Goal: Transaction & Acquisition: Purchase product/service

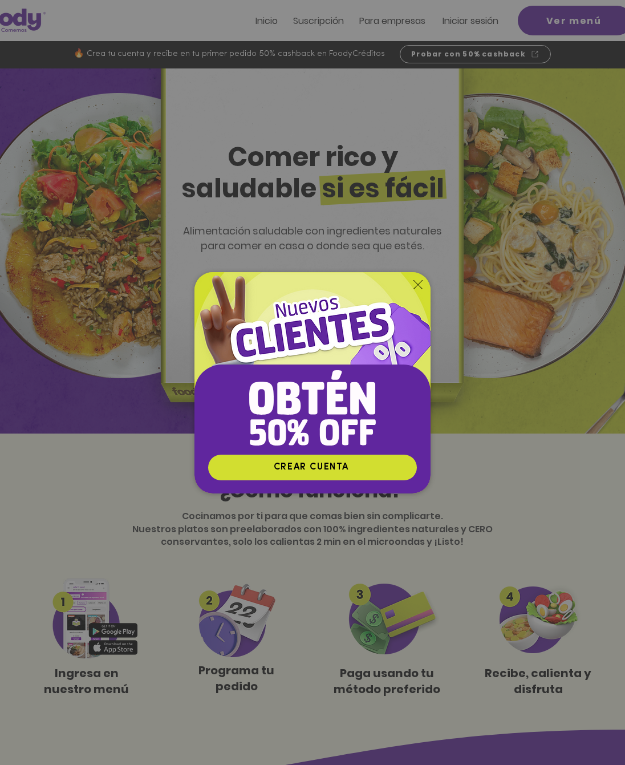
click at [415, 289] on icon "Volver al sitio" at bounding box center [418, 284] width 9 height 9
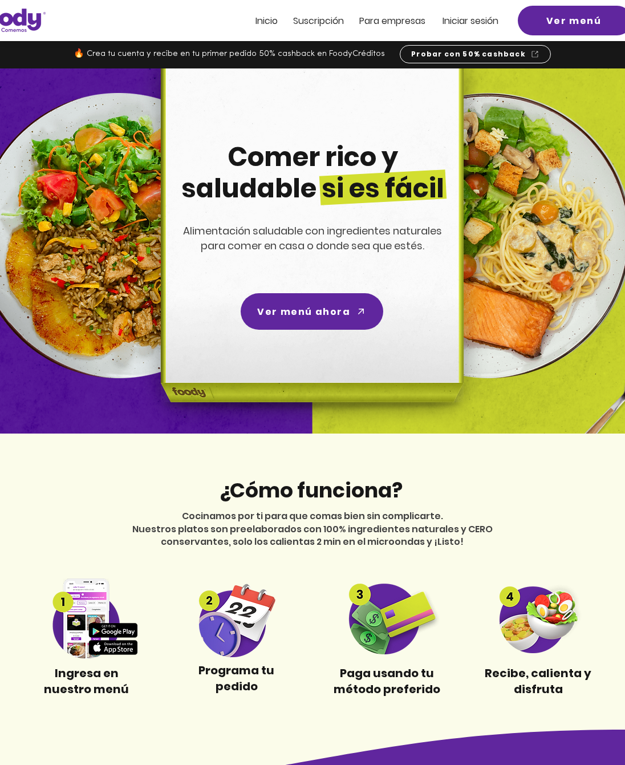
scroll to position [5, 0]
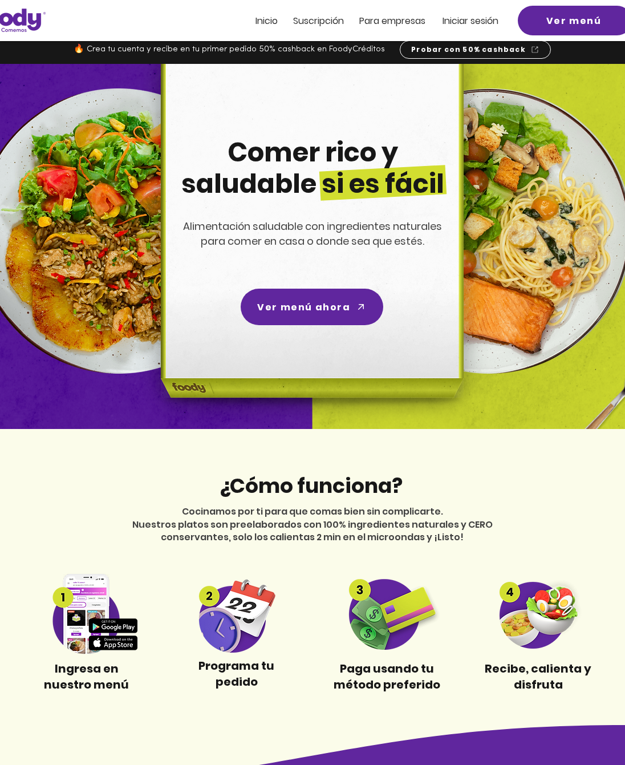
click at [471, 26] on span "Iniciar sesión" at bounding box center [471, 20] width 56 height 13
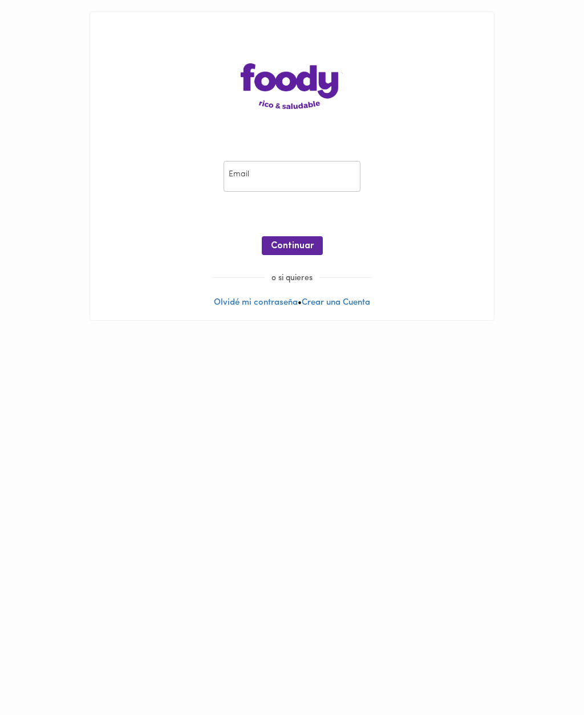
click at [266, 179] on input "email" at bounding box center [292, 176] width 137 height 31
type input "[EMAIL_ADDRESS][DOMAIN_NAME]"
click at [297, 247] on span "Continuar" at bounding box center [292, 246] width 43 height 11
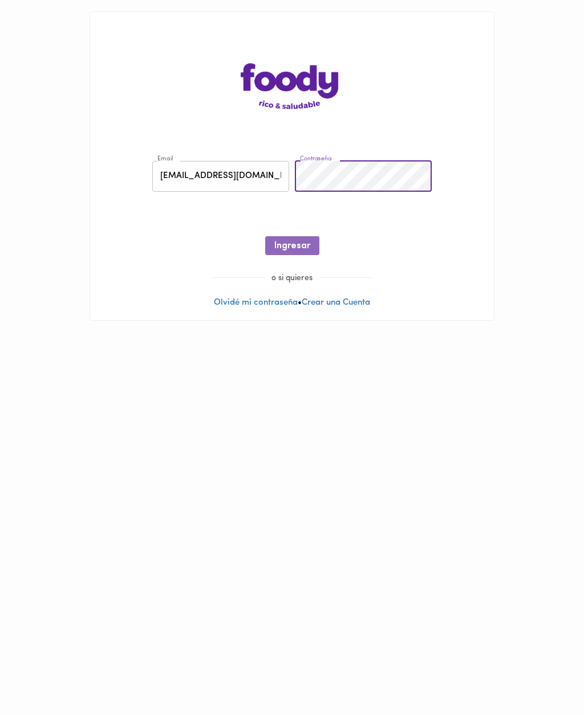
click at [302, 249] on span "Ingresar" at bounding box center [292, 246] width 36 height 11
click at [294, 249] on span "Ingresar" at bounding box center [292, 246] width 36 height 11
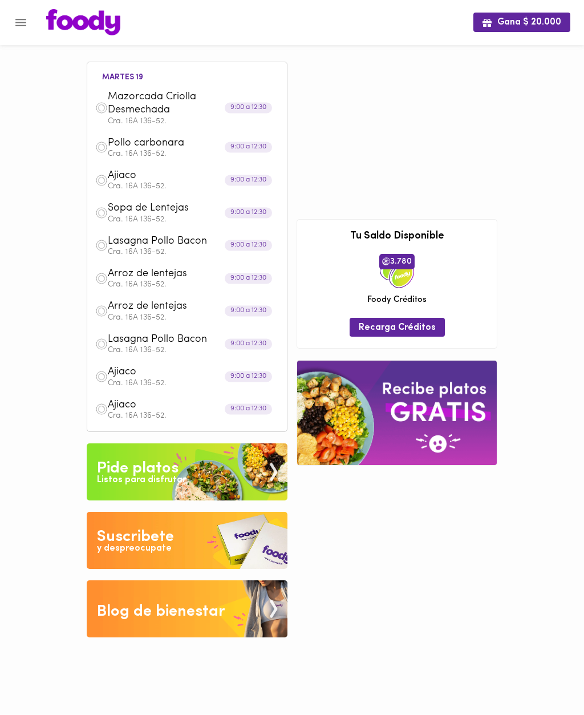
click at [29, 21] on button "Menu" at bounding box center [21, 23] width 28 height 28
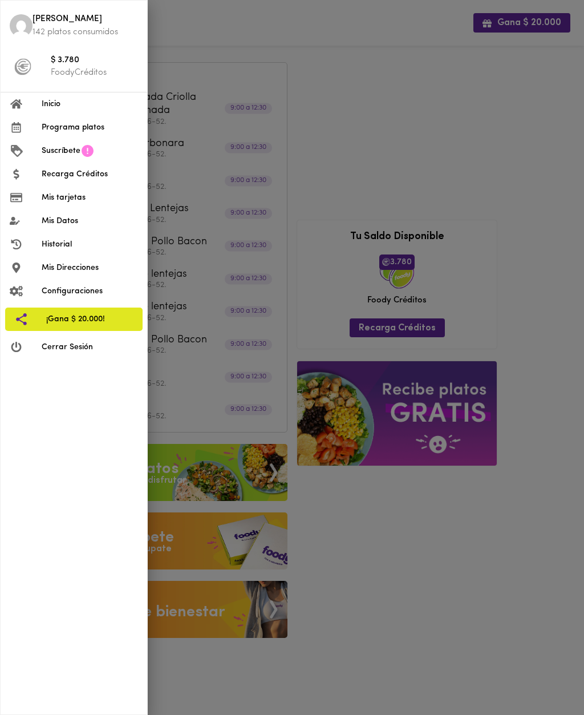
click at [54, 294] on span "Configuraciones" at bounding box center [90, 291] width 96 height 12
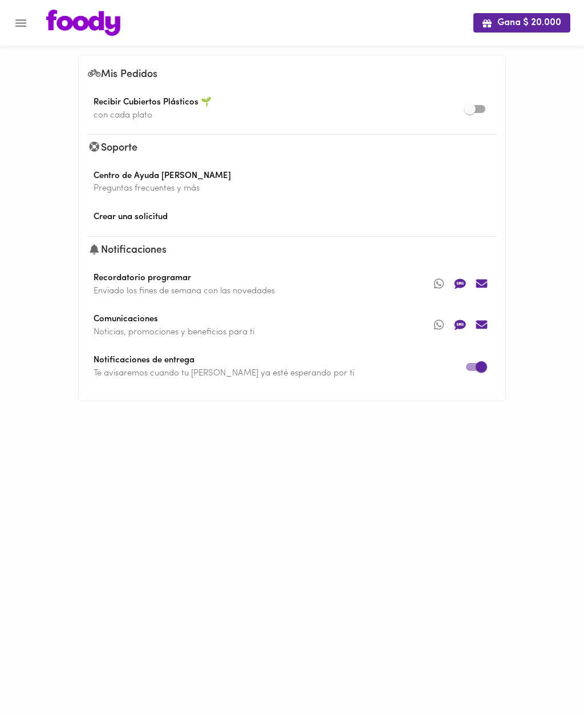
click at [148, 74] on span "Mis Pedidos" at bounding box center [123, 75] width 70 height 10
click at [533, 108] on div "Gana $ 20.000 Mis Pedidos Recibir Cubiertos Plásticos 🌱 con cada plato Soporte …" at bounding box center [292, 217] width 584 height 435
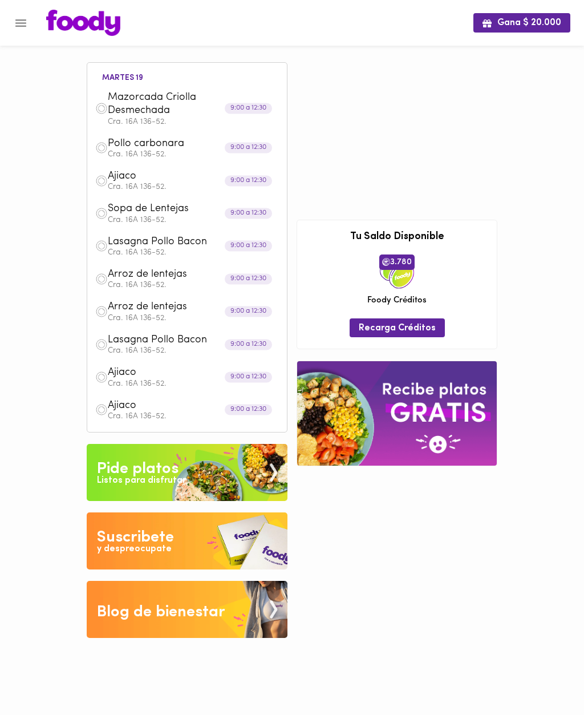
click at [20, 34] on button "Menu" at bounding box center [21, 23] width 28 height 28
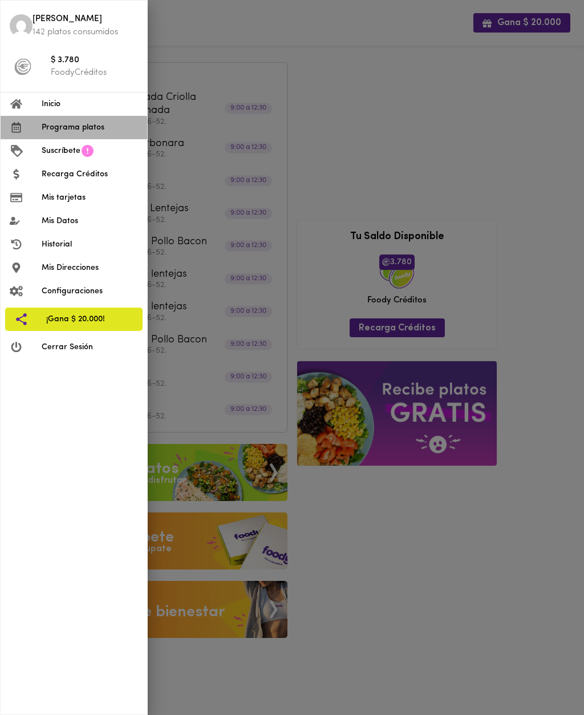
click at [103, 129] on span "Programa platos" at bounding box center [90, 128] width 96 height 12
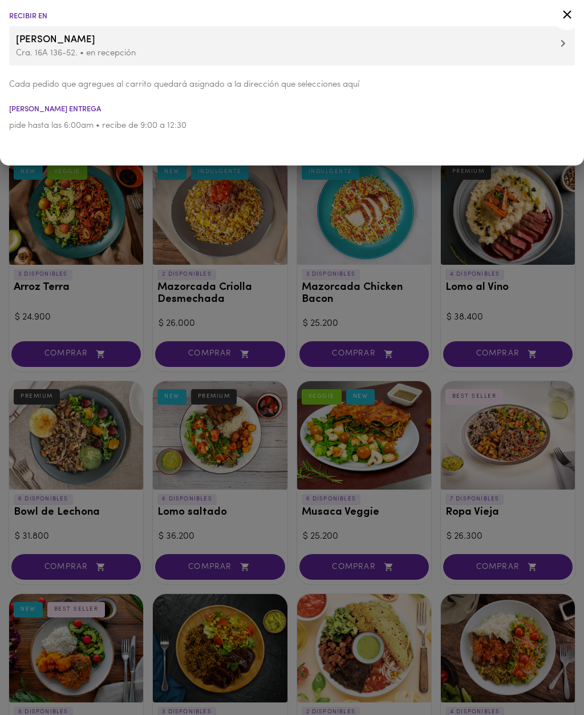
click at [564, 46] on icon at bounding box center [563, 43] width 5 height 8
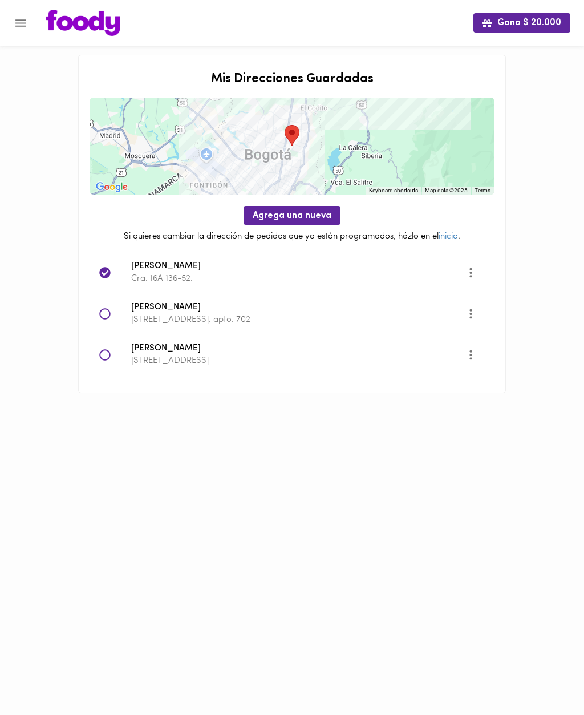
click at [51, 292] on div "Gana $ 20.000 Mis Direcciones Guardadas To navigate the map with touch gestures…" at bounding box center [292, 211] width 584 height 422
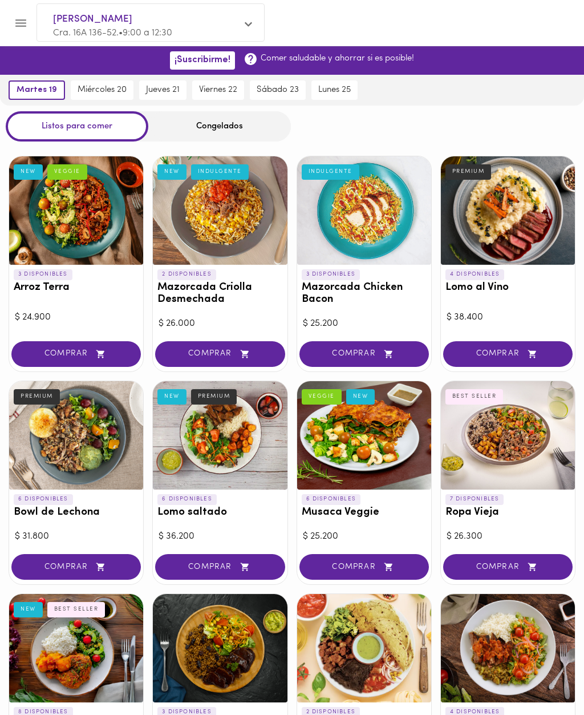
click at [256, 26] on div "[PERSON_NAME] Cra. 16A 136-52. • 9:00 a 12:30" at bounding box center [150, 25] width 227 height 43
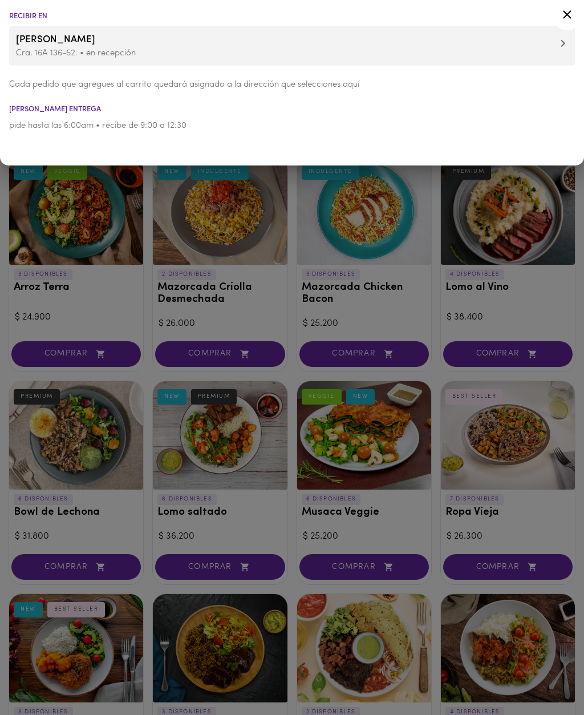
click at [569, 42] on li "[PERSON_NAME] Cra. 16A 136-52. • en recepción" at bounding box center [292, 45] width 566 height 39
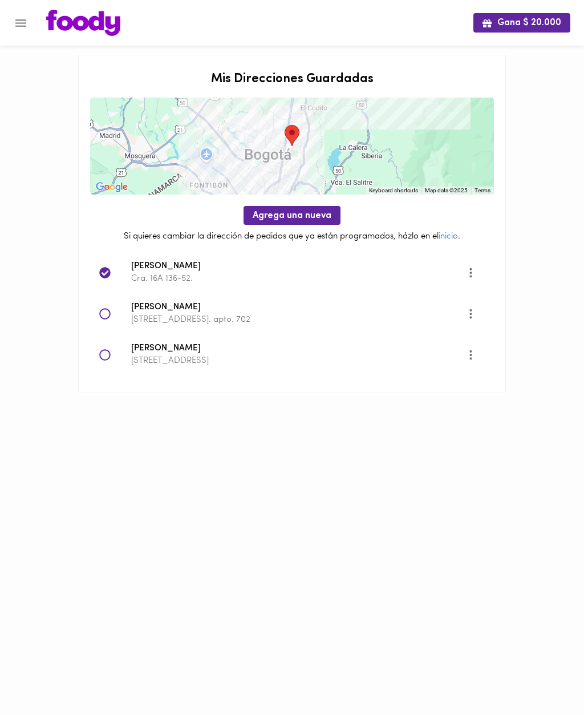
click at [110, 355] on icon at bounding box center [104, 354] width 11 height 11
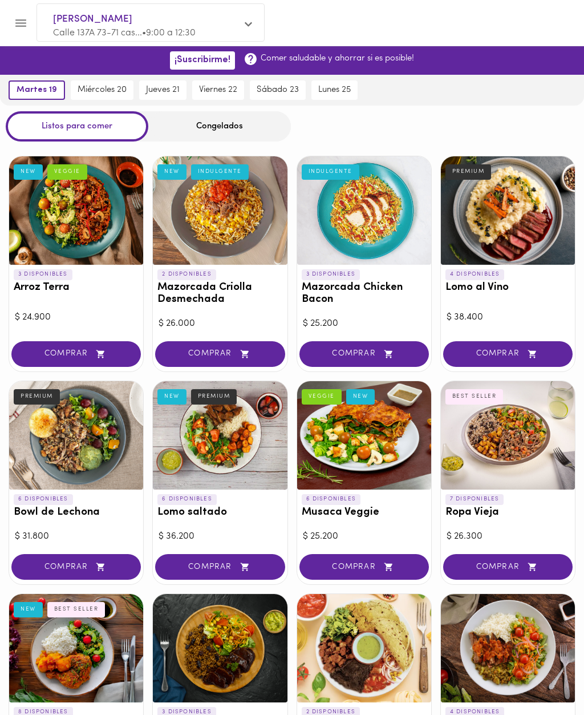
click at [121, 352] on span "COMPRAR" at bounding box center [76, 354] width 101 height 10
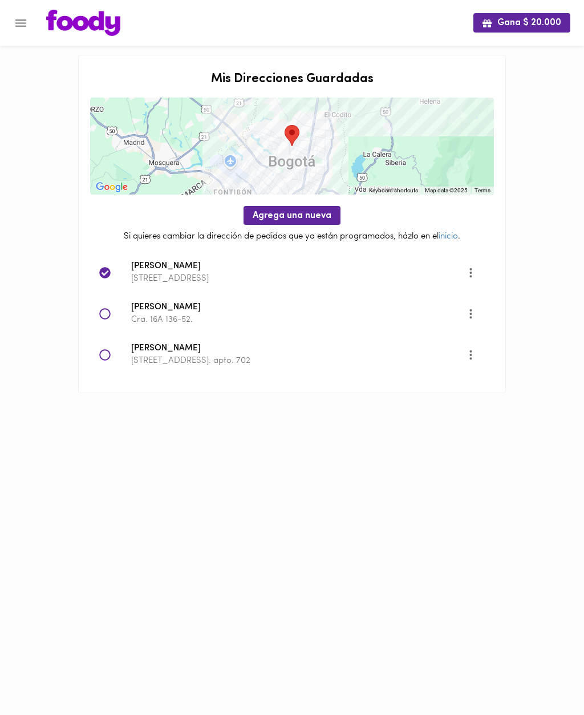
click at [26, 25] on icon "Menu" at bounding box center [21, 23] width 14 height 14
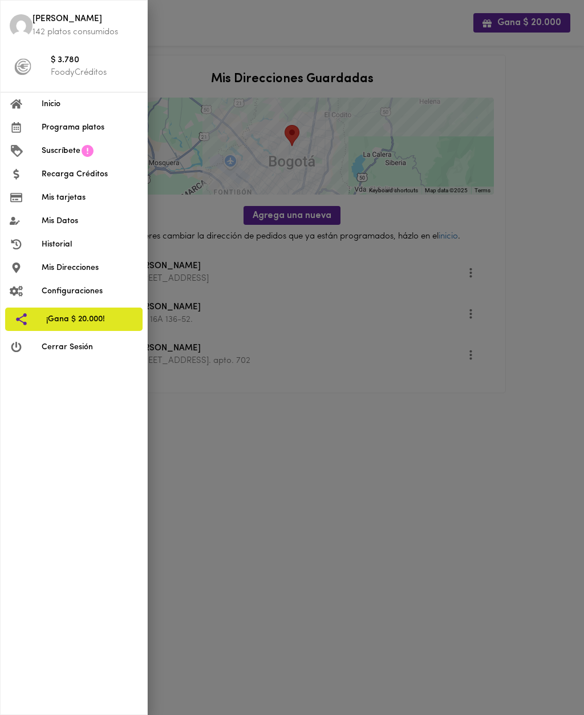
click at [55, 103] on span "Inicio" at bounding box center [90, 104] width 96 height 12
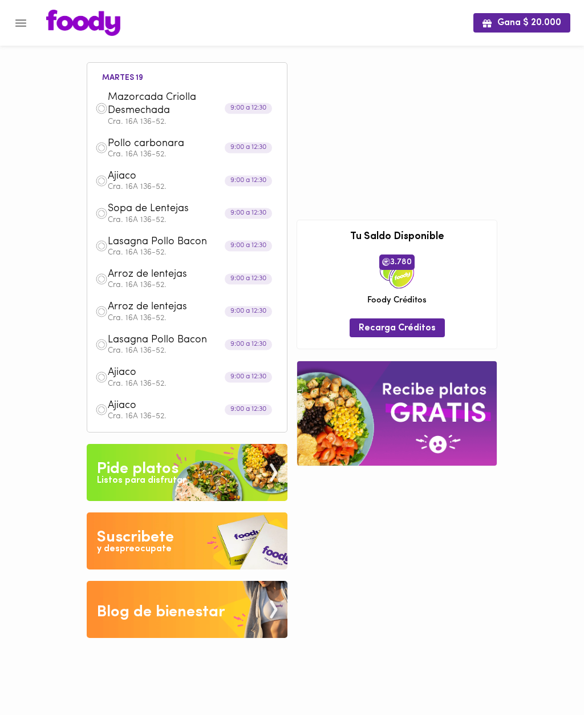
click at [22, 20] on icon "Menu" at bounding box center [20, 22] width 11 height 7
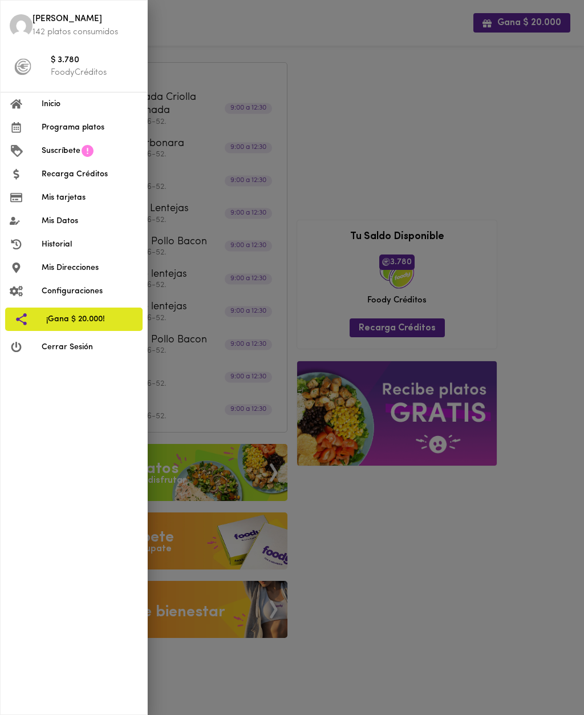
click at [53, 348] on span "Cerrar Sesión" at bounding box center [90, 347] width 96 height 12
